Goal: Transaction & Acquisition: Obtain resource

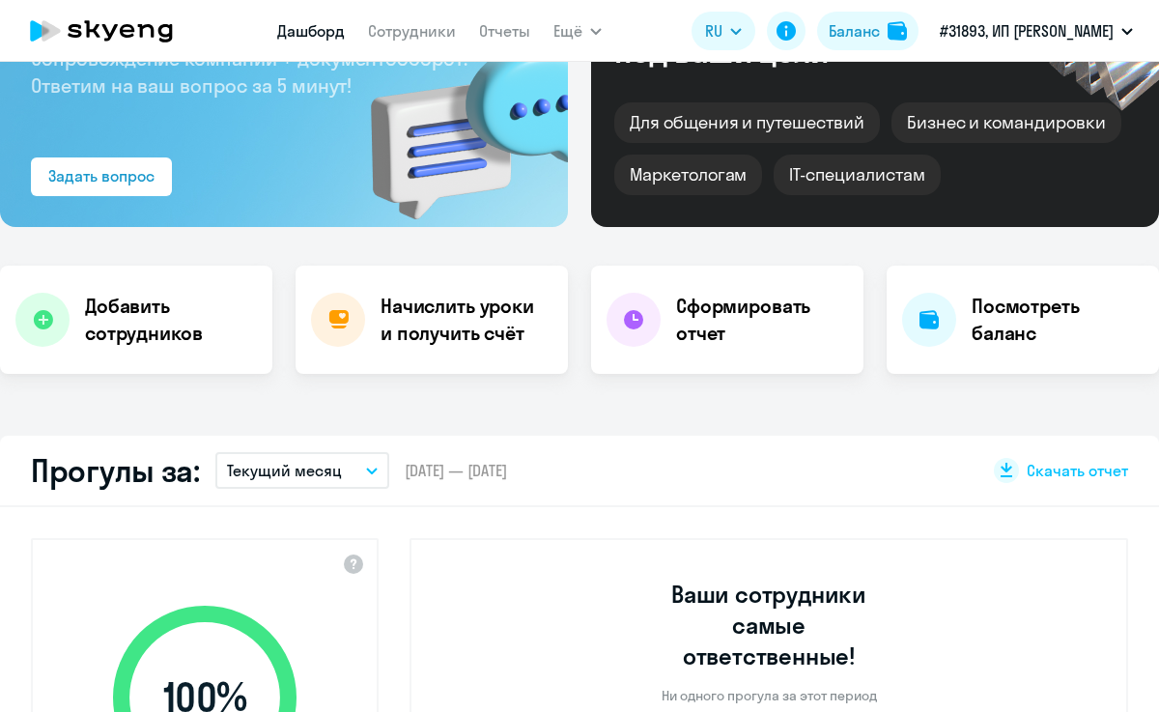
select select "30"
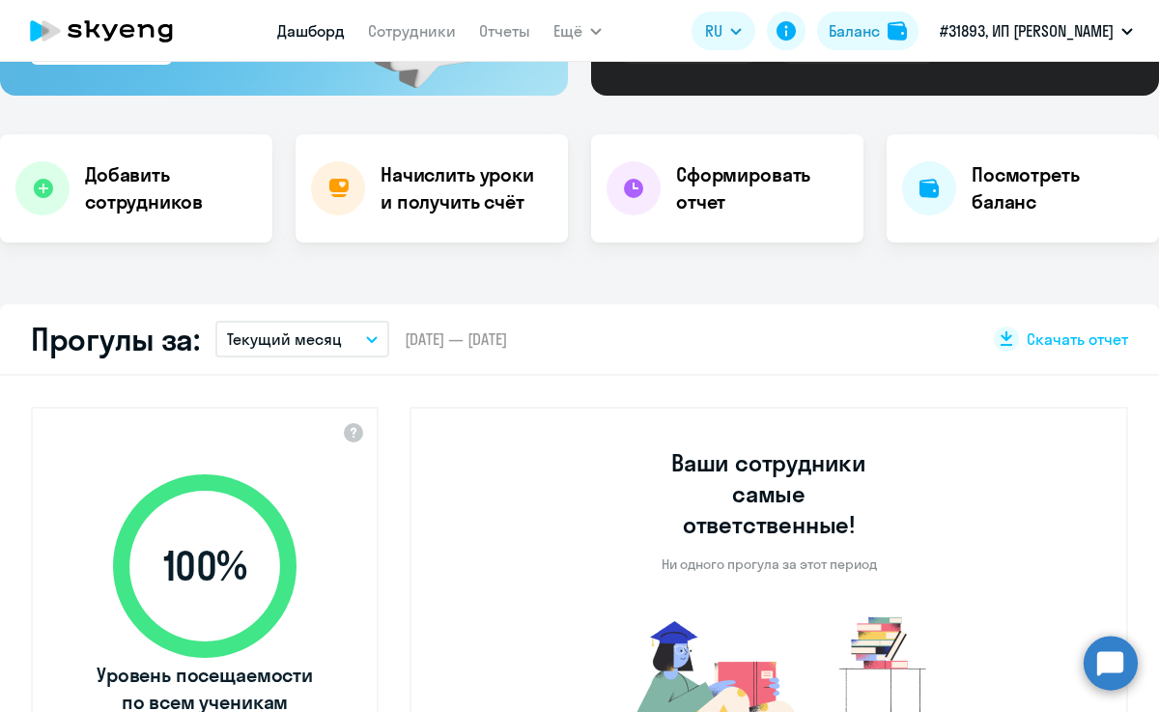
scroll to position [323, 0]
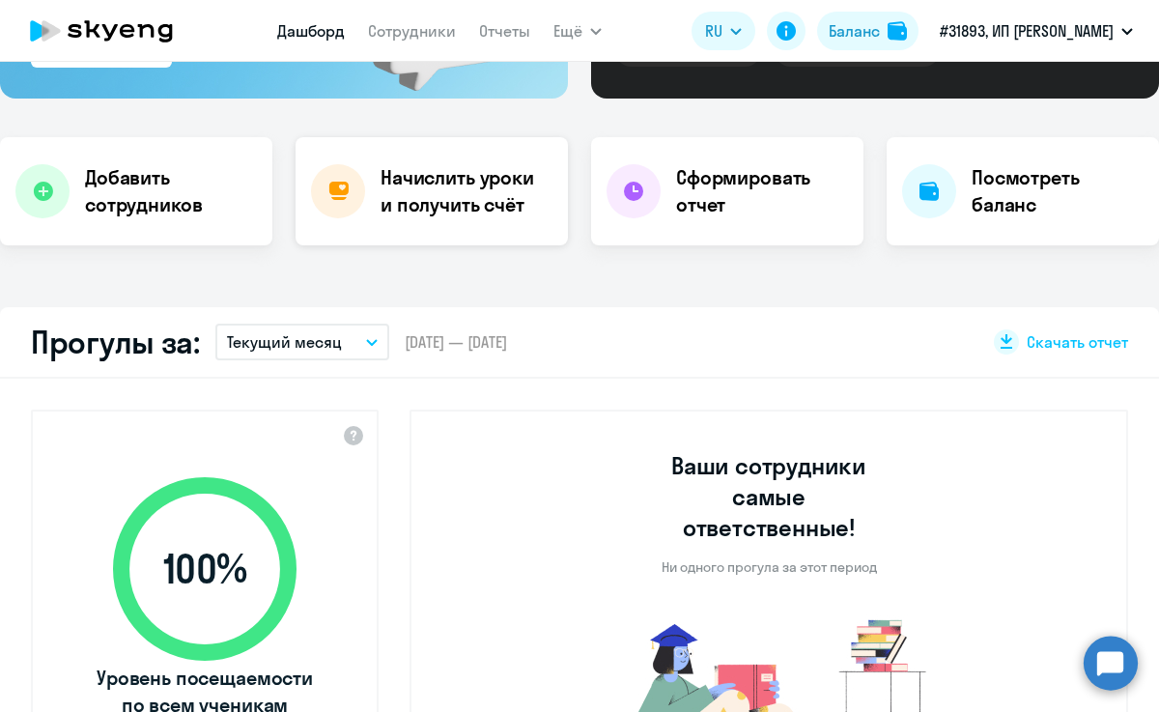
click at [428, 197] on h4 "Начислить уроки и получить счёт" at bounding box center [465, 191] width 168 height 54
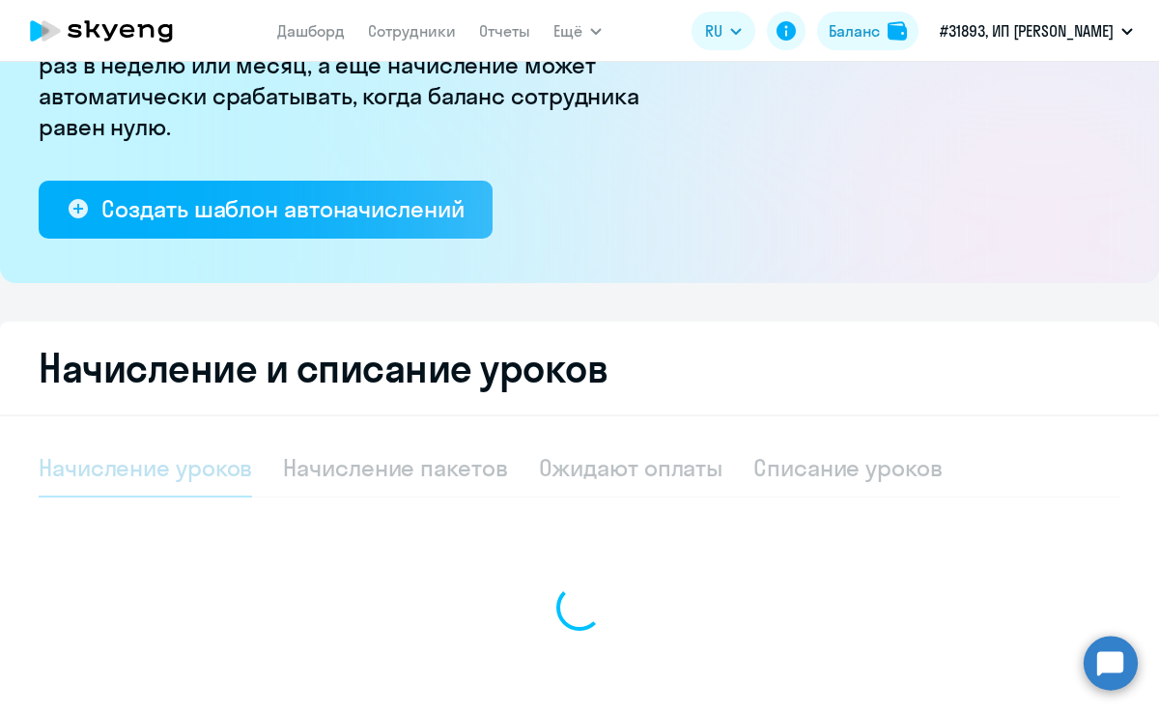
select select "10"
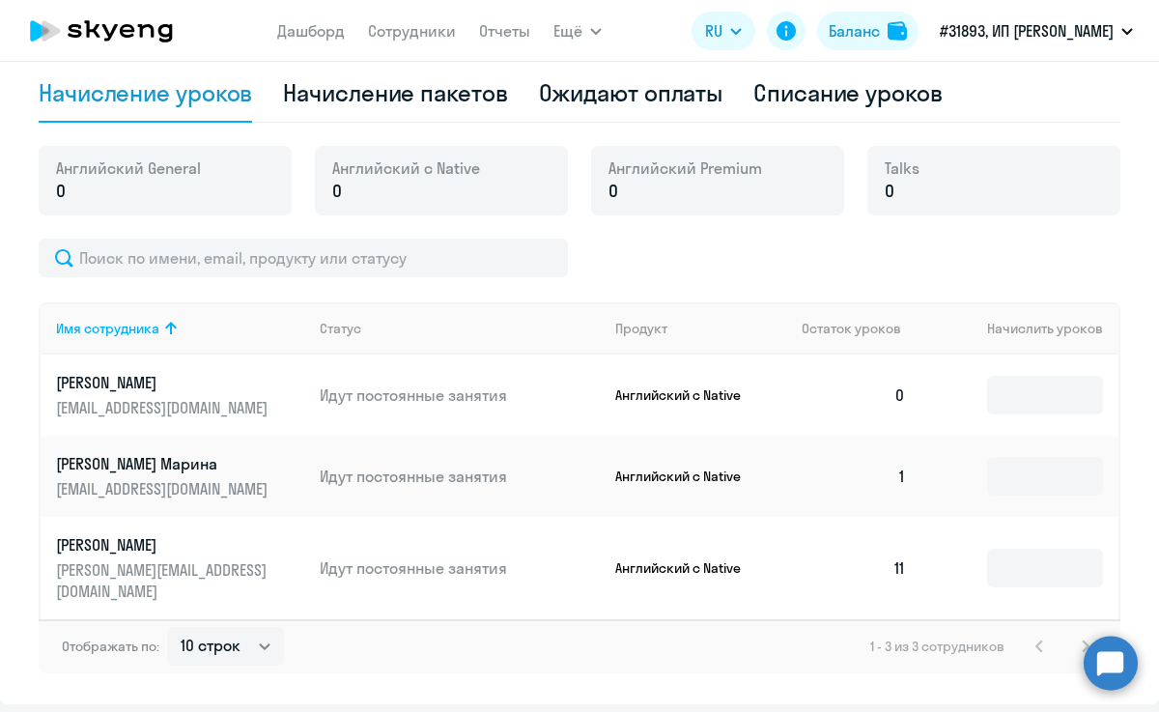
scroll to position [643, 0]
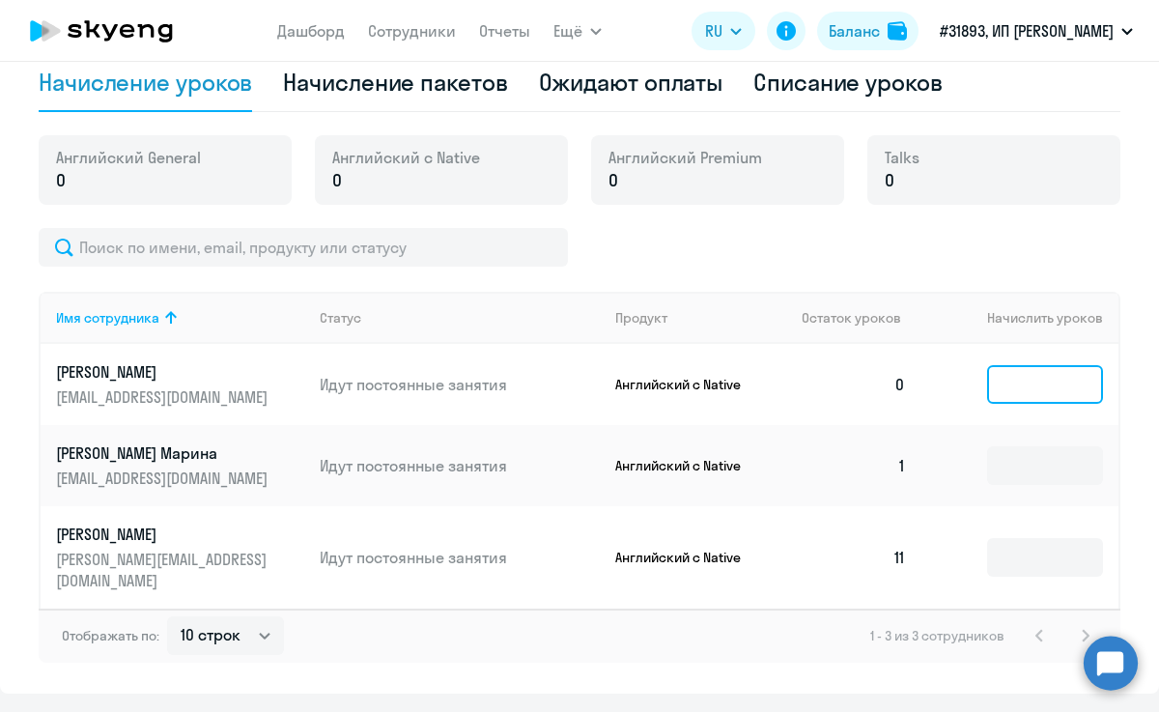
click at [1023, 381] on input at bounding box center [1045, 384] width 116 height 39
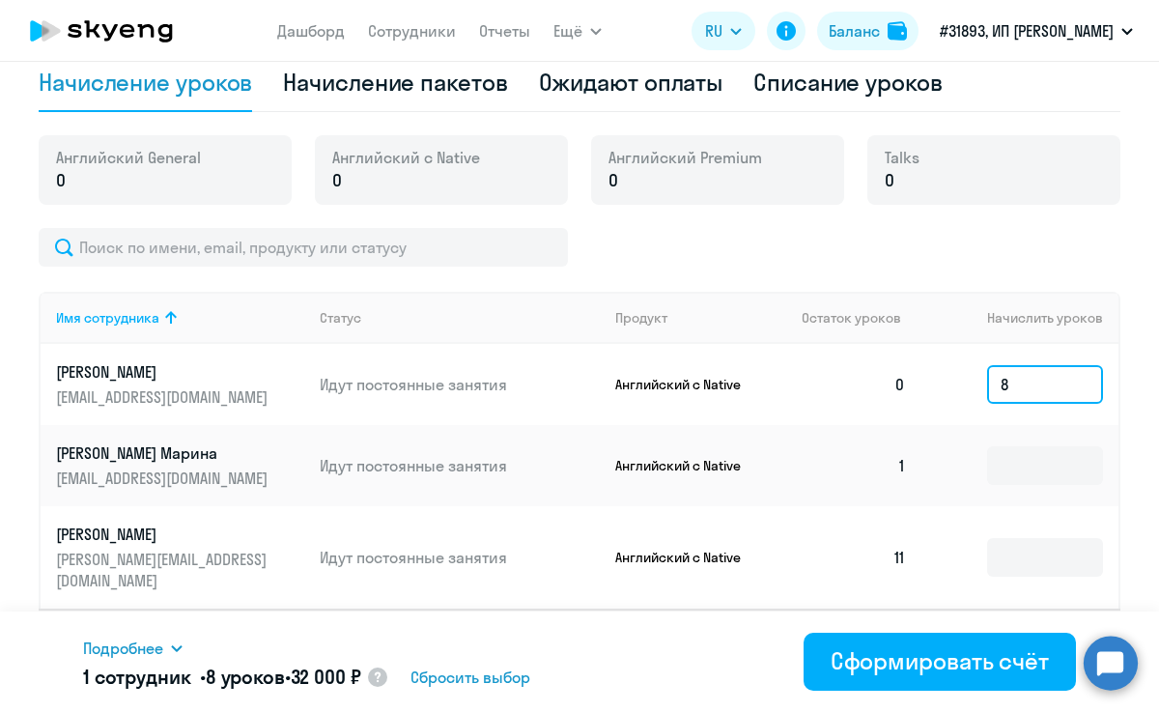
scroll to position [681, 0]
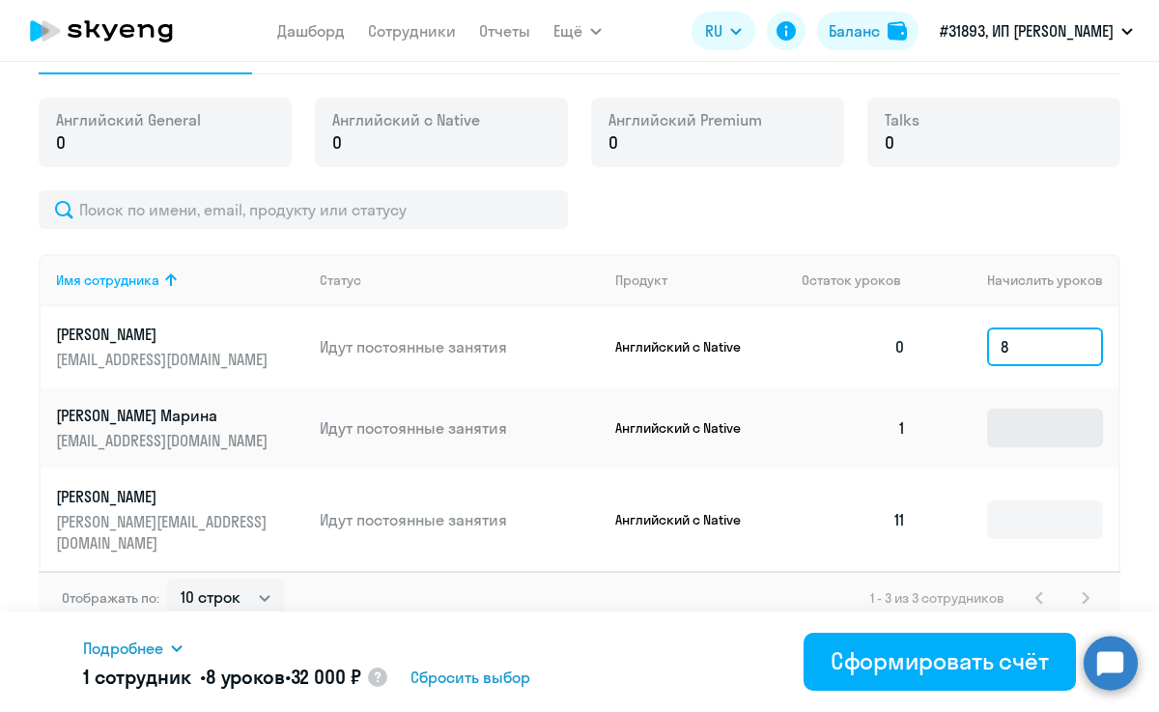
type input "8"
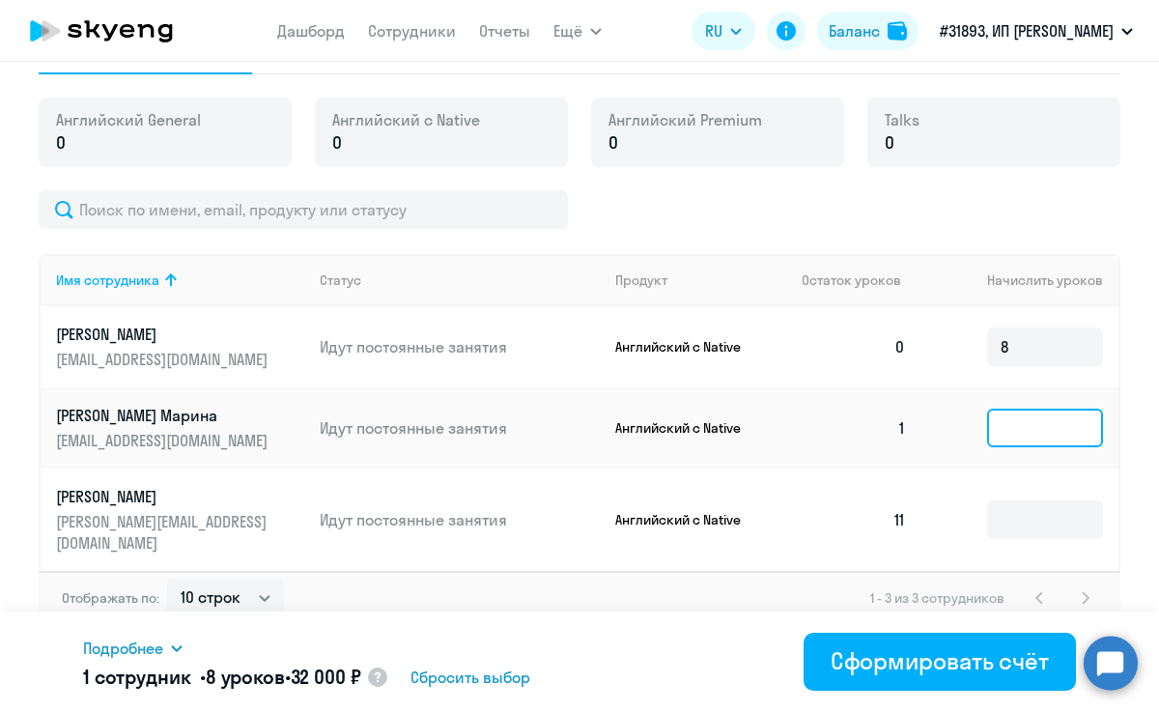
click at [1018, 438] on input at bounding box center [1045, 428] width 116 height 39
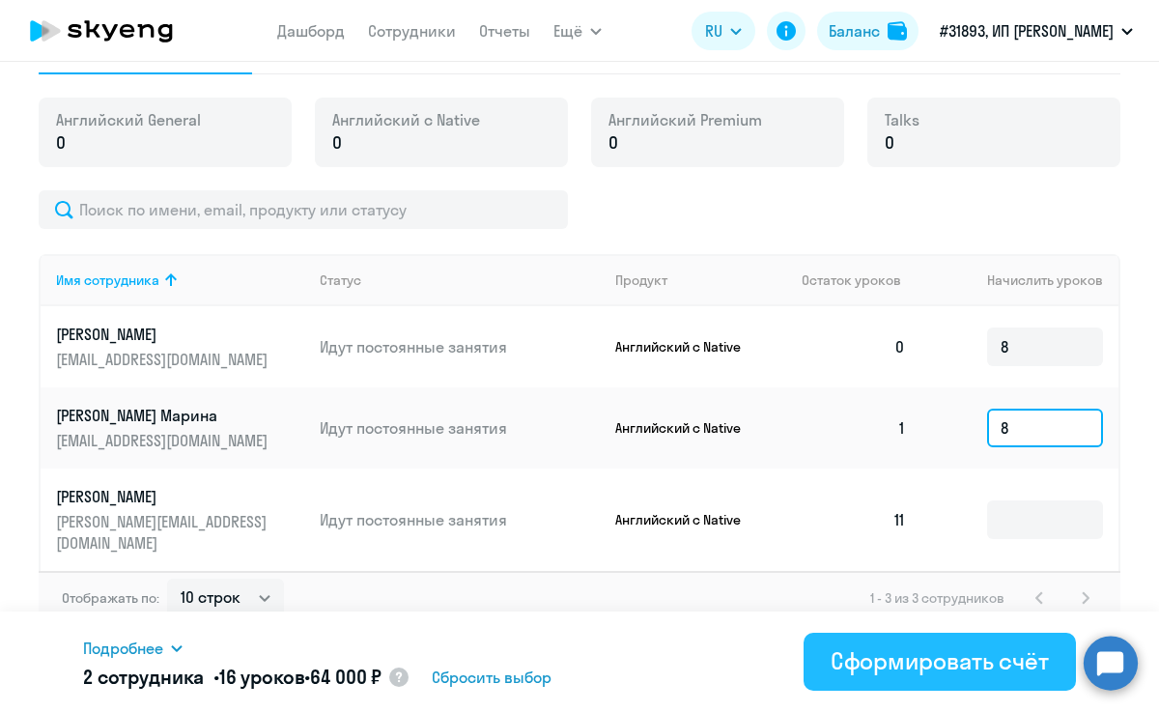
type input "8"
click at [937, 663] on div "Сформировать счёт" at bounding box center [940, 660] width 218 height 31
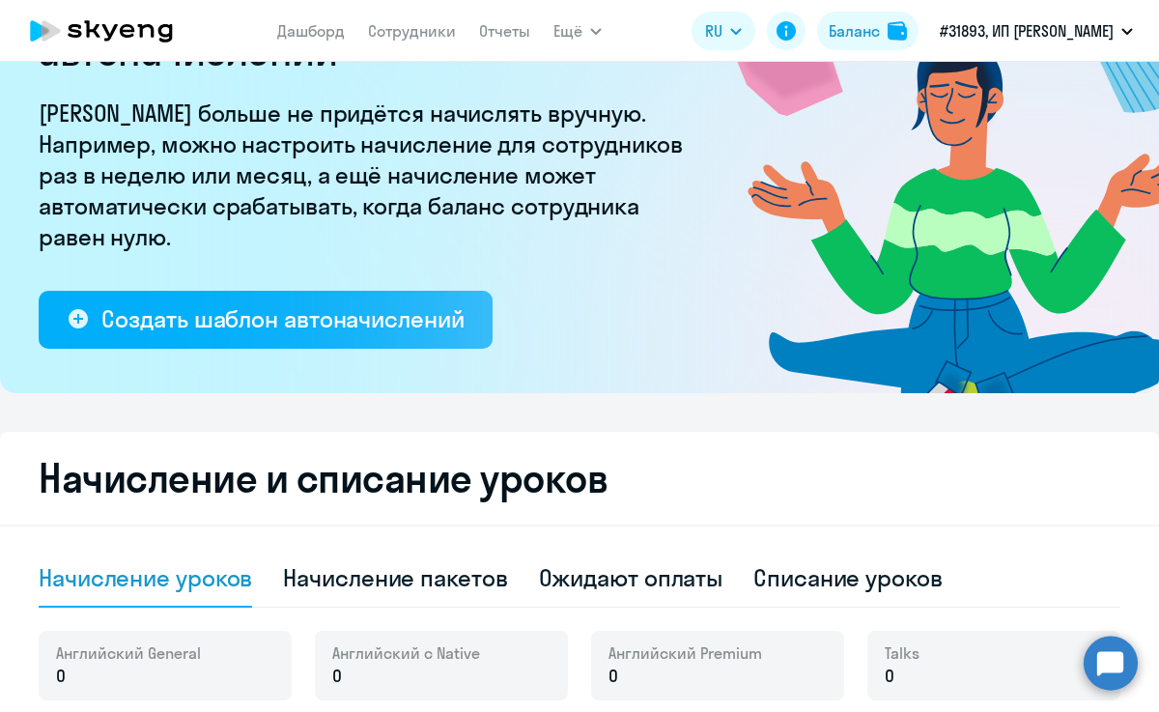
scroll to position [0, 0]
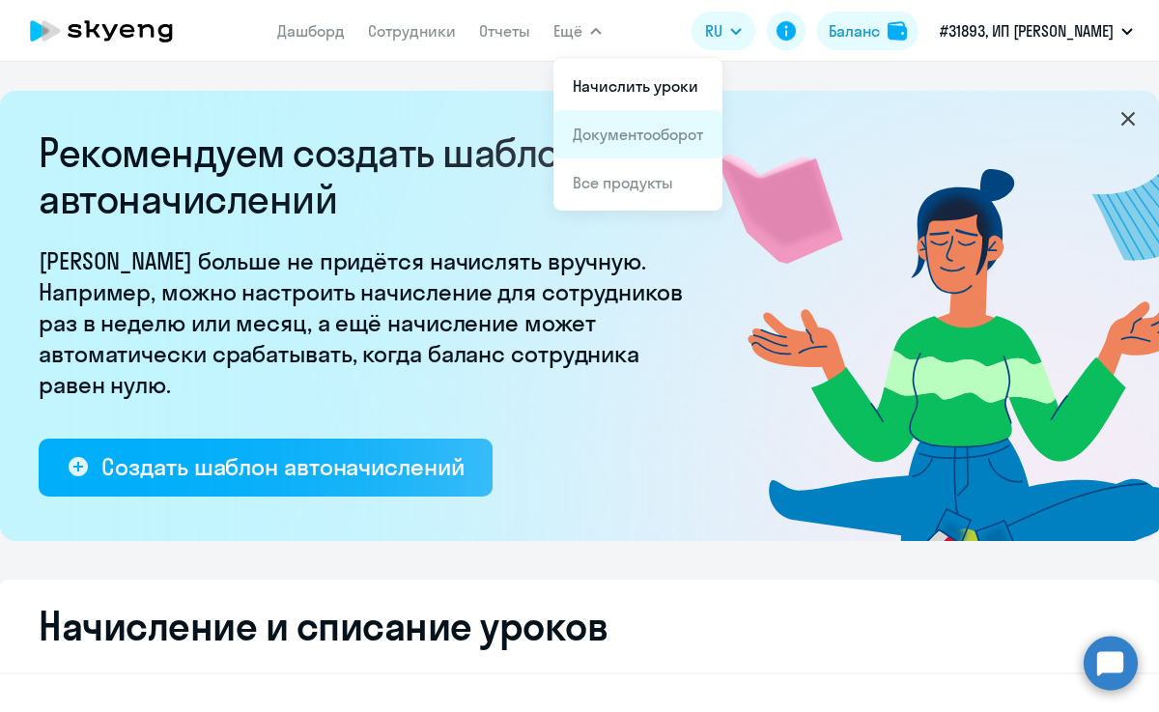
click at [633, 141] on link "Документооборот" at bounding box center [638, 134] width 130 height 19
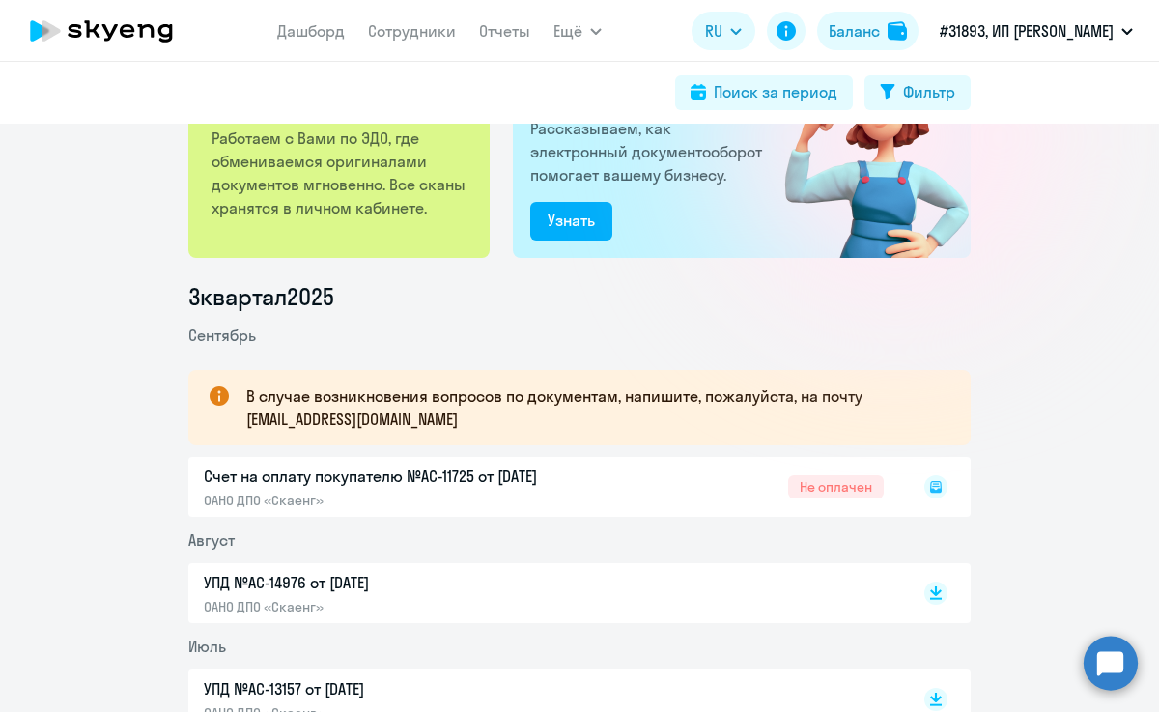
scroll to position [179, 0]
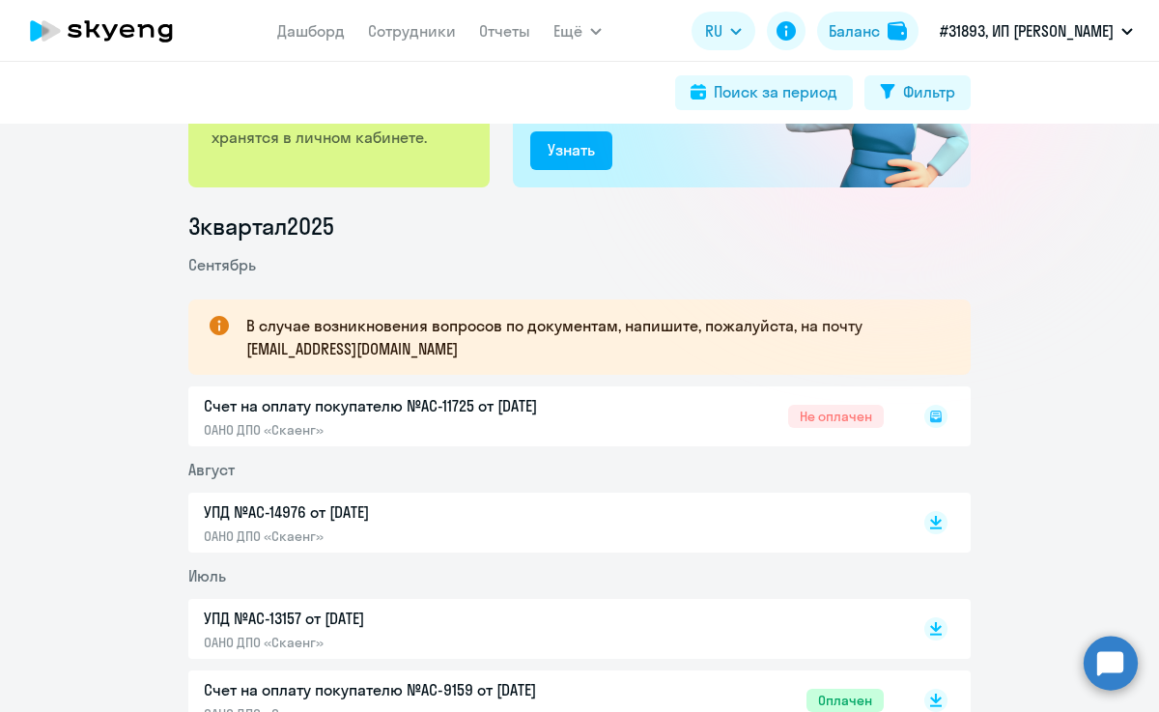
click at [849, 416] on div "Счет на оплату покупателю №AC-11725 от 25.09.2025 ОАНО ДПО «Скаенг» Не оплачен" at bounding box center [579, 416] width 783 height 60
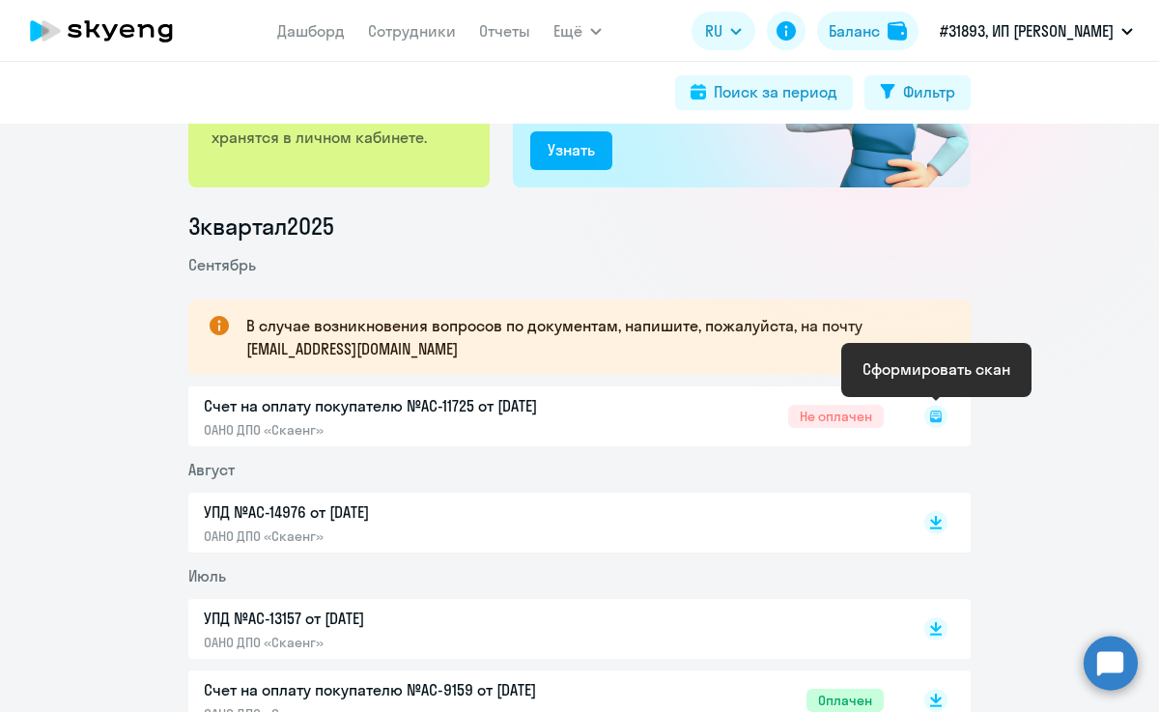
click at [936, 414] on rect at bounding box center [936, 416] width 23 height 23
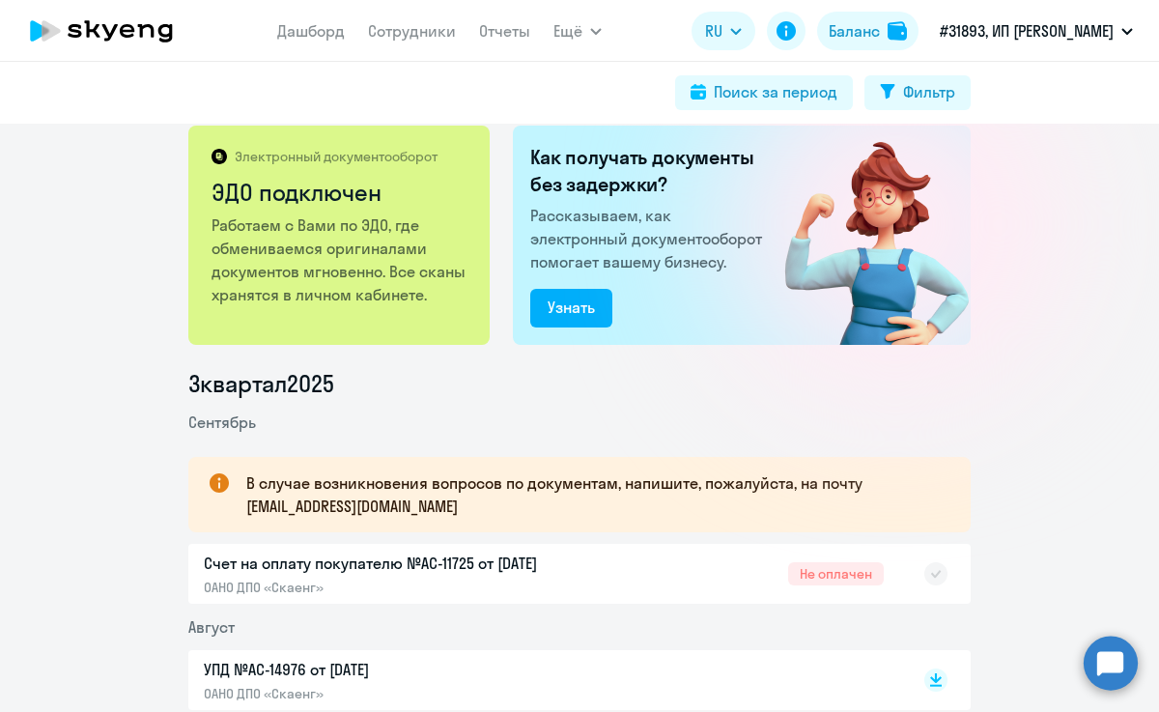
scroll to position [23, 0]
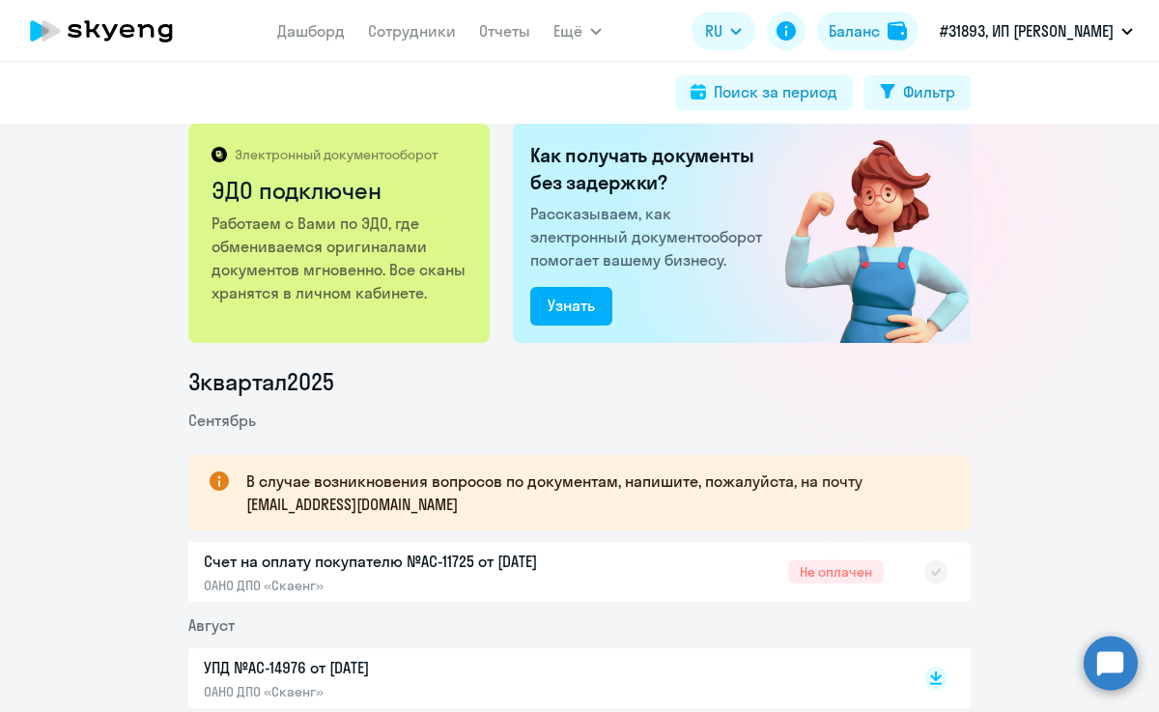
click at [295, 564] on div "Счет на оплату покупателю №AC-11725 от 25.09.2025 ОАНО ДПО «Скаенг» Не оплачен" at bounding box center [579, 572] width 783 height 60
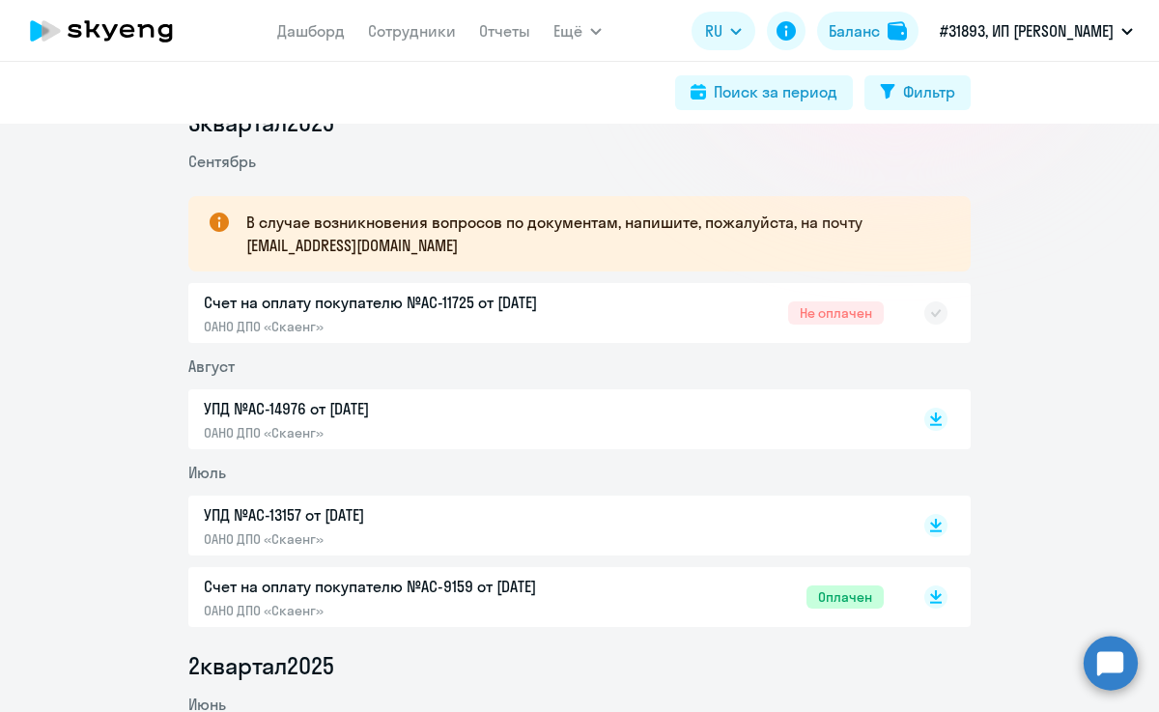
scroll to position [276, 0]
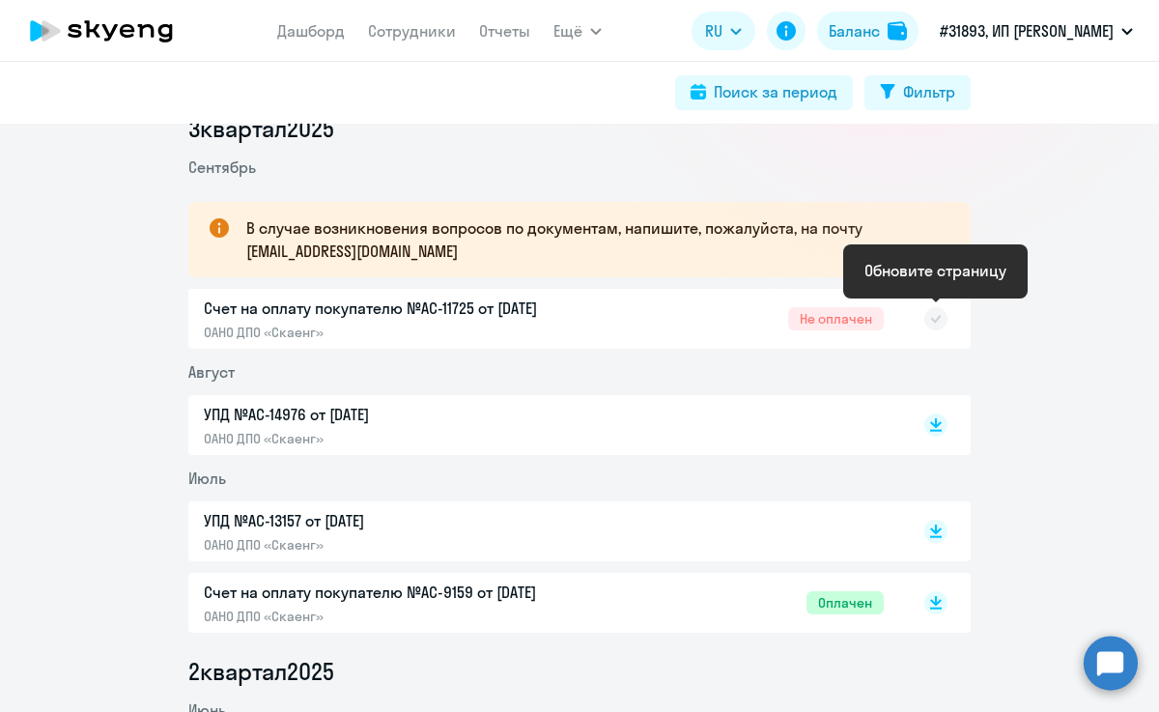
click at [942, 317] on rect at bounding box center [936, 318] width 23 height 23
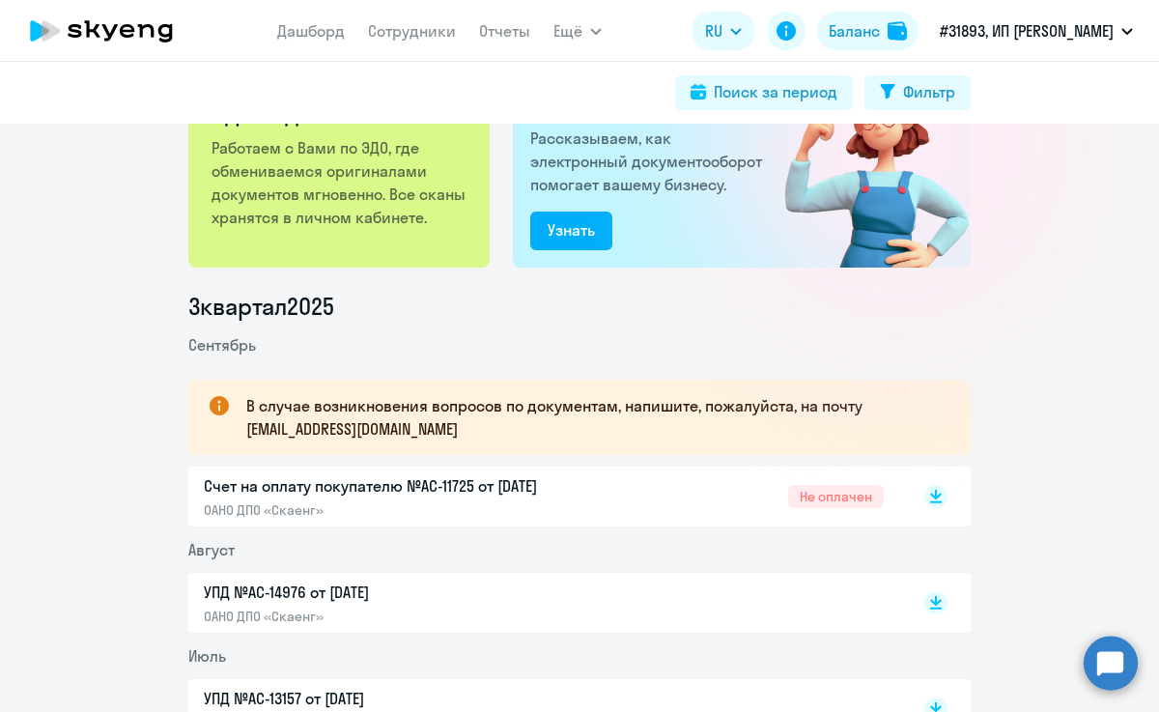
scroll to position [224, 0]
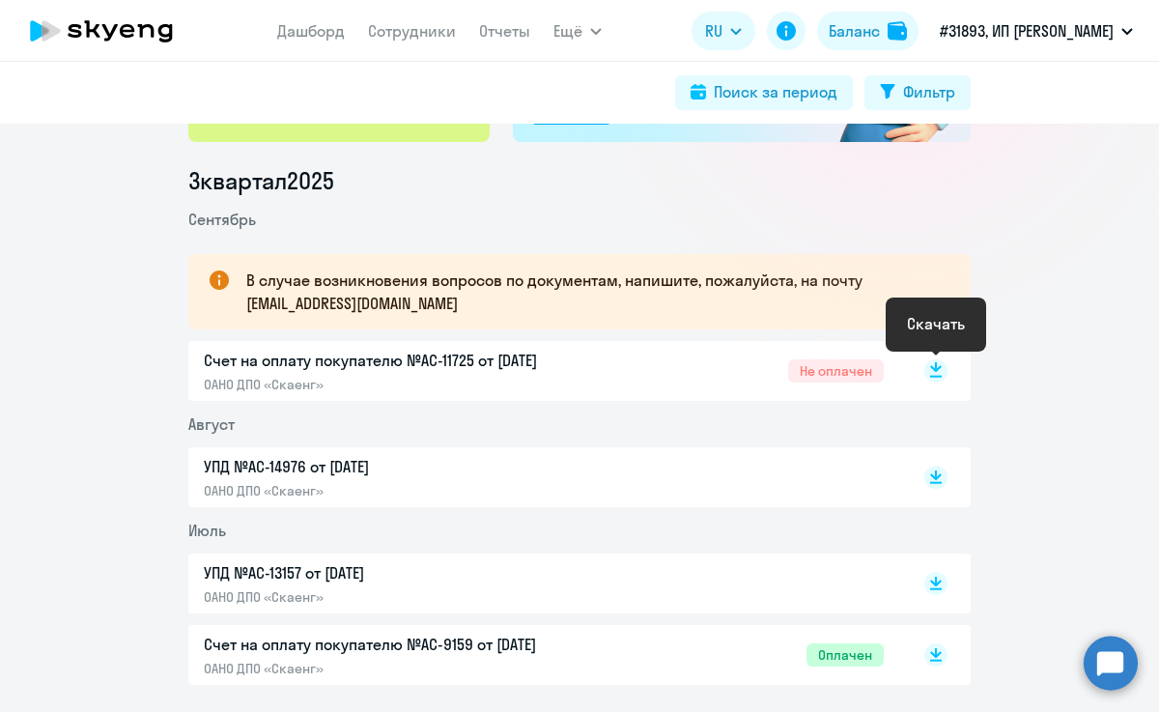
click at [935, 378] on rect at bounding box center [936, 370] width 23 height 23
click at [303, 356] on p "Счет на оплату покупателю №AC-11725 от [DATE]" at bounding box center [407, 360] width 406 height 23
click at [421, 40] on link "Сотрудники" at bounding box center [412, 30] width 88 height 19
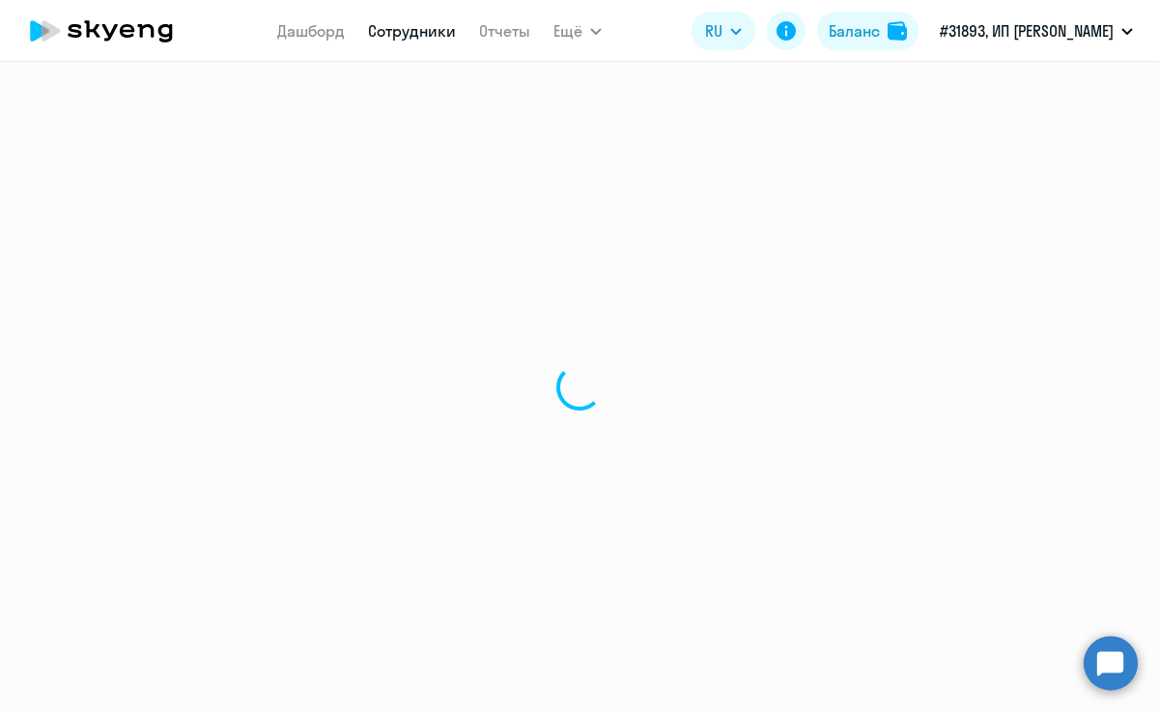
select select "30"
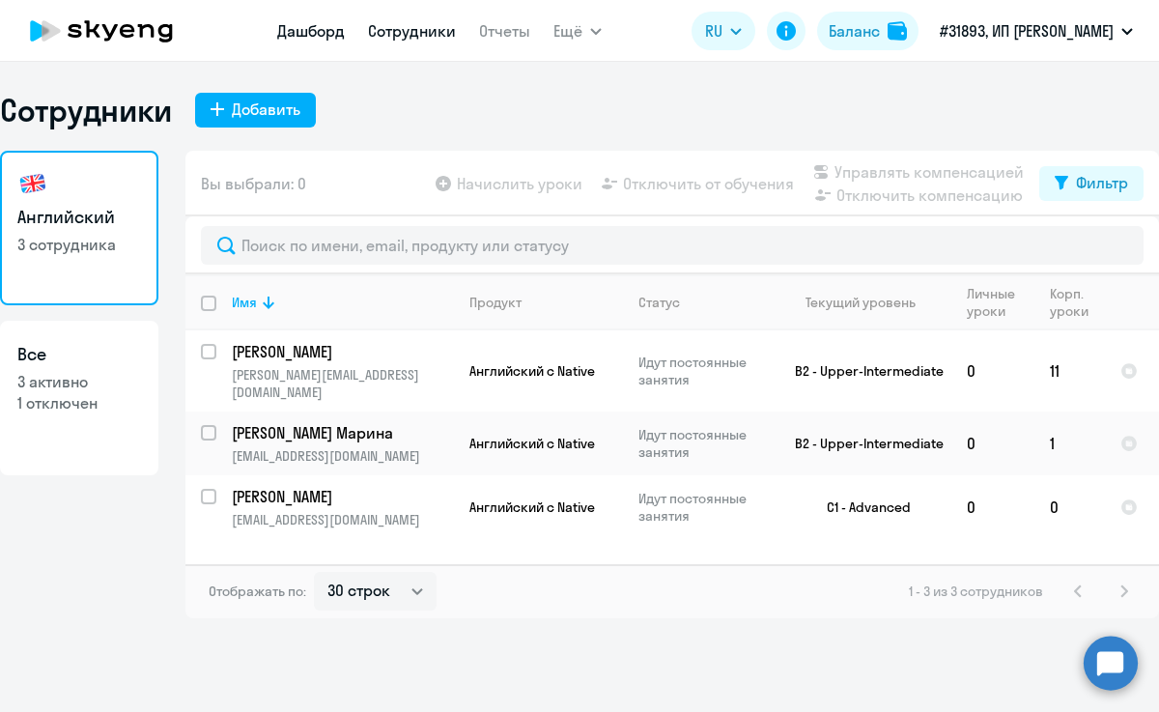
click at [294, 36] on link "Дашборд" at bounding box center [311, 30] width 68 height 19
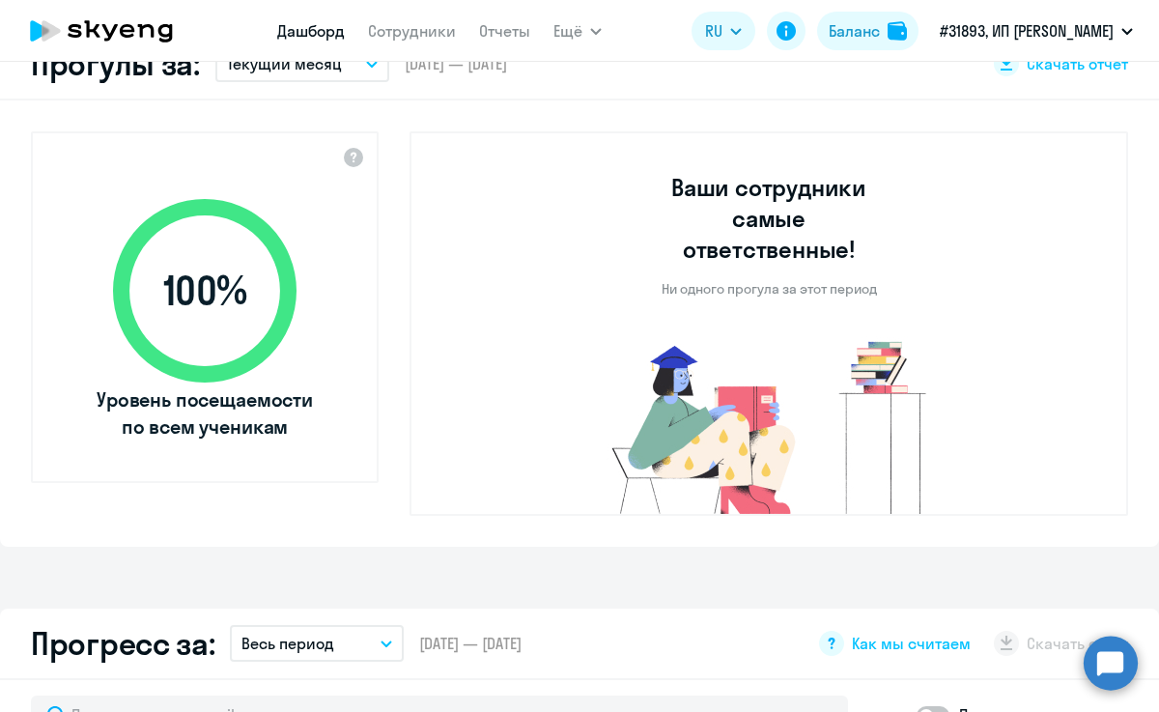
select select "30"
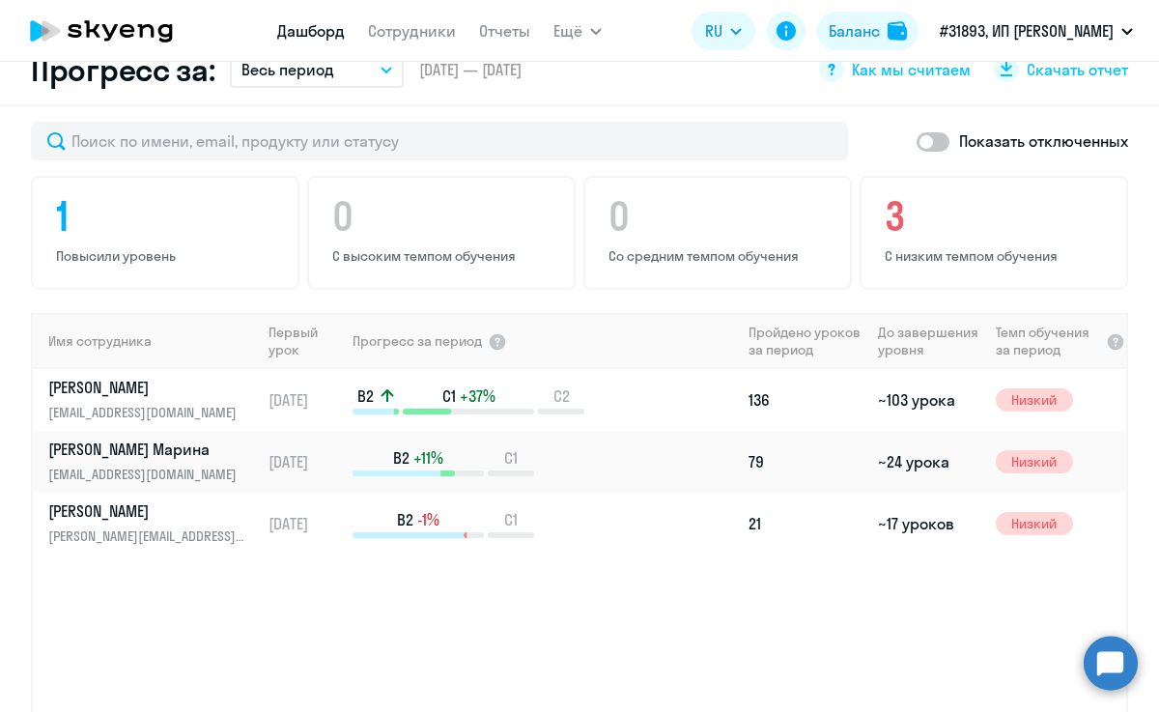
scroll to position [1170, 0]
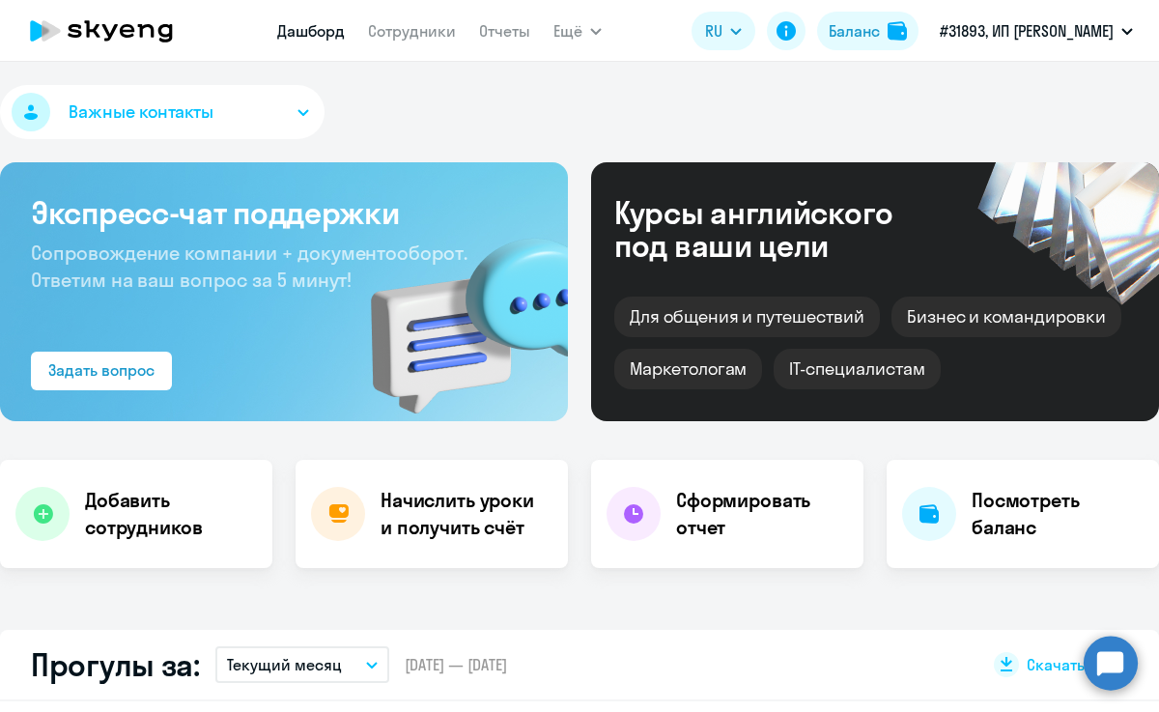
select select "30"
